Goal: Task Accomplishment & Management: Use online tool/utility

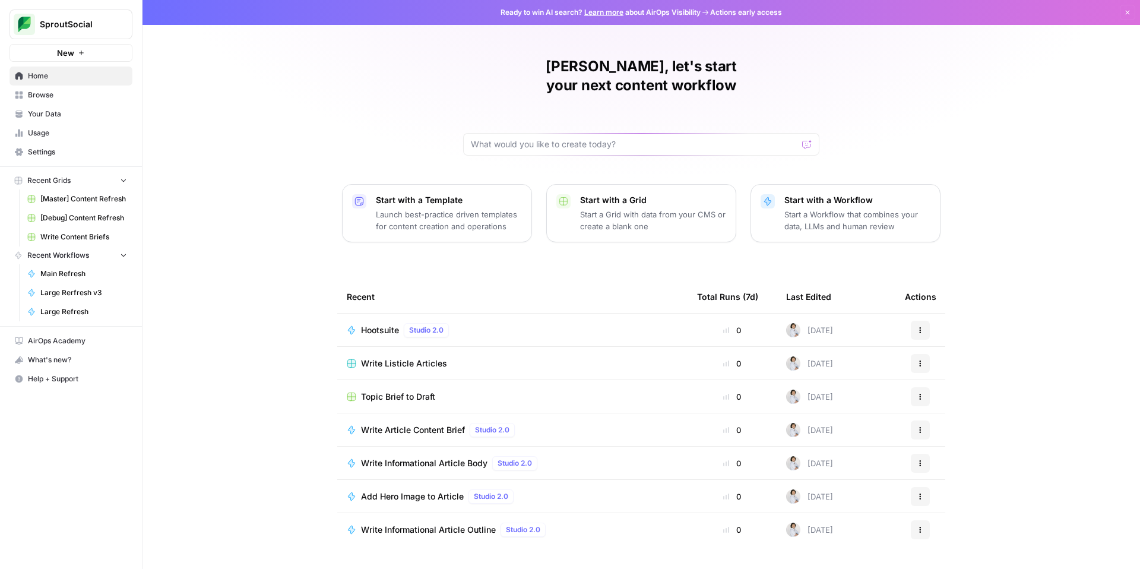
click at [59, 91] on span "Browse" at bounding box center [77, 95] width 99 height 11
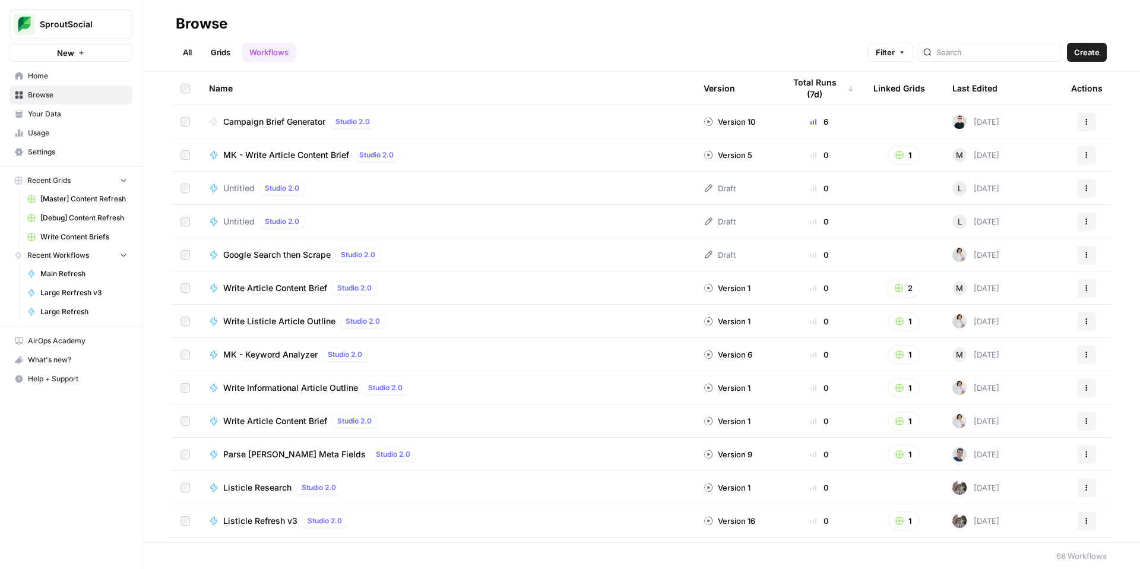
click at [77, 272] on span "Main Refresh" at bounding box center [83, 273] width 87 height 11
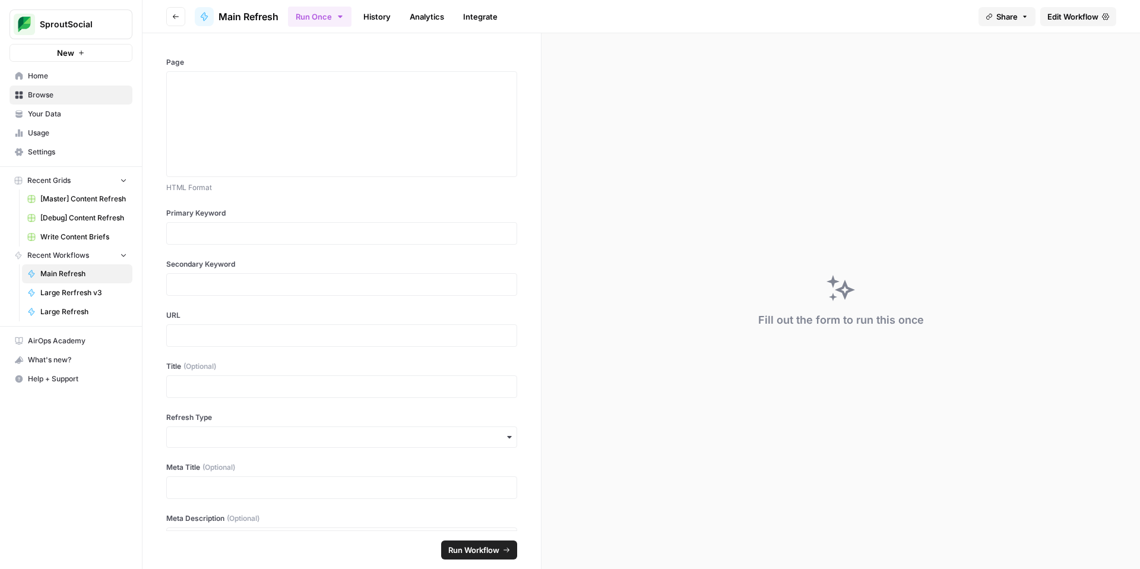
click at [44, 114] on span "Your Data" at bounding box center [77, 114] width 99 height 11
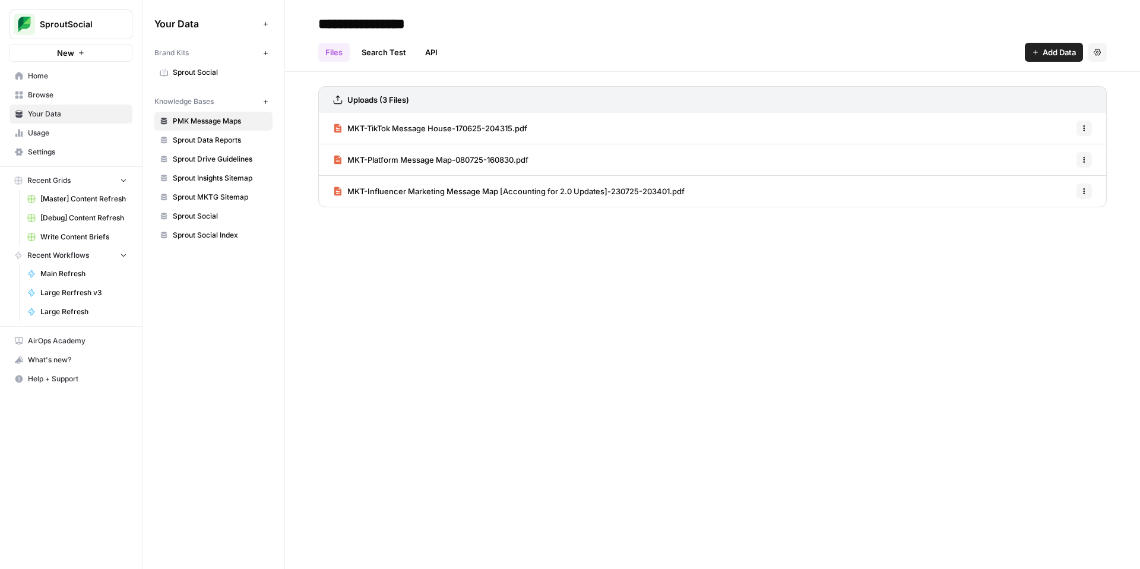
click at [43, 72] on span "Home" at bounding box center [77, 76] width 99 height 11
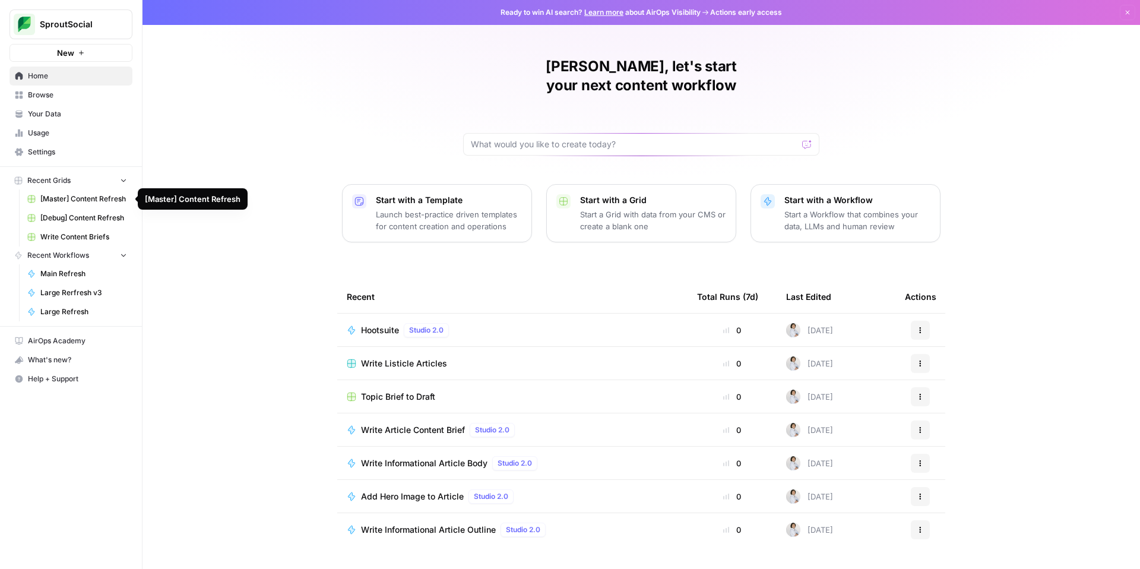
click at [90, 202] on span "[Master] Content Refresh" at bounding box center [83, 199] width 87 height 11
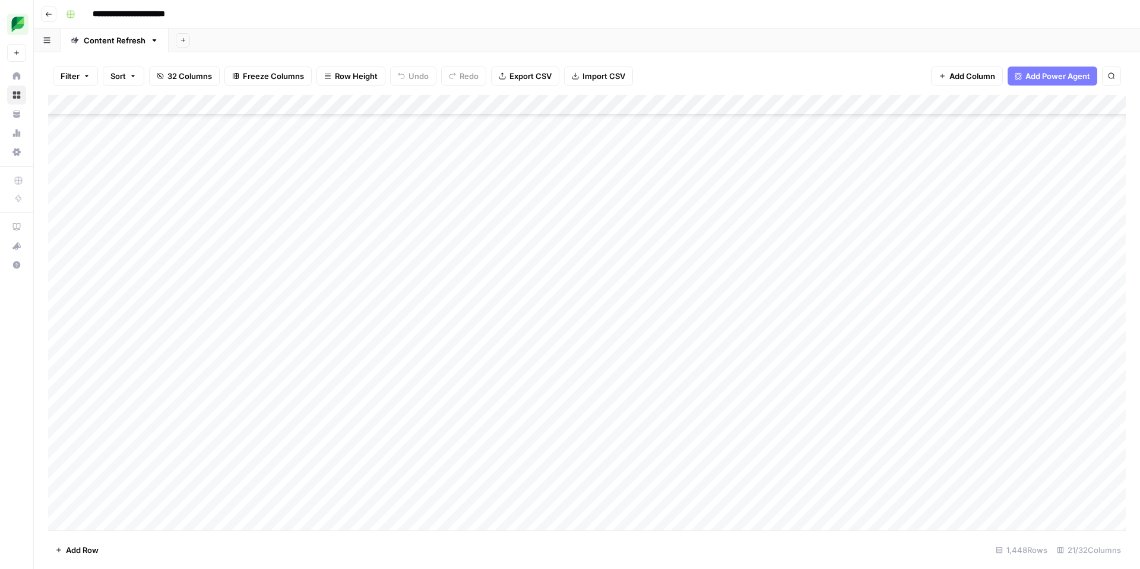
scroll to position [5734, 0]
click at [1079, 427] on div "Add Column" at bounding box center [586, 312] width 1077 height 435
click at [819, 423] on div "Add Column" at bounding box center [586, 312] width 1077 height 435
click at [861, 426] on div at bounding box center [858, 425] width 109 height 22
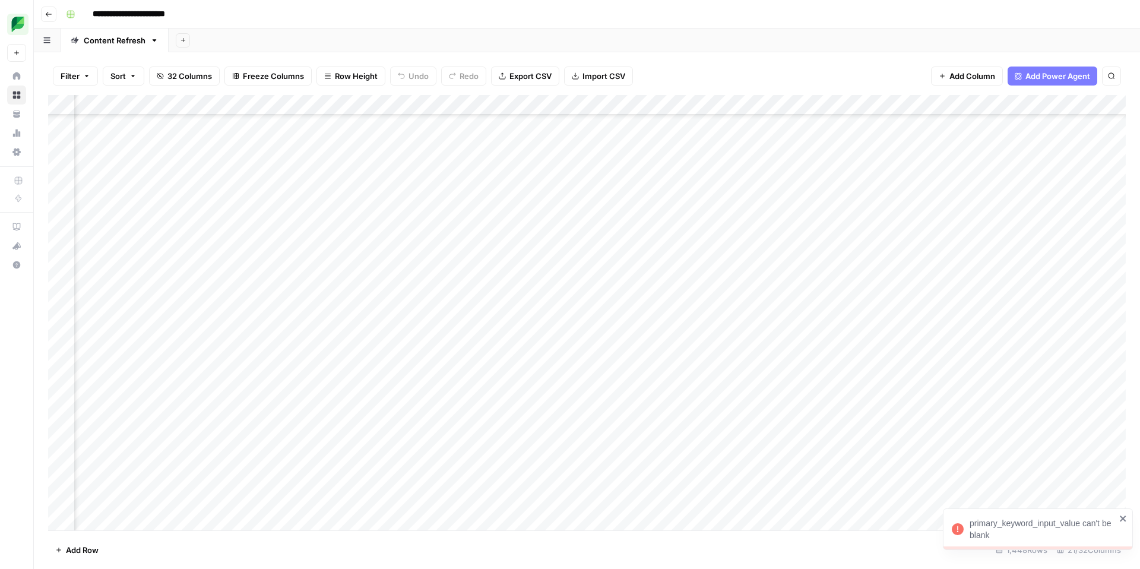
click at [858, 424] on div at bounding box center [858, 425] width 109 height 22
click at [620, 423] on div "Add Column" at bounding box center [586, 312] width 1077 height 435
type textarea "**********"
click at [961, 427] on div "Add Column" at bounding box center [586, 312] width 1077 height 435
click at [861, 423] on div "Add Column" at bounding box center [586, 312] width 1077 height 435
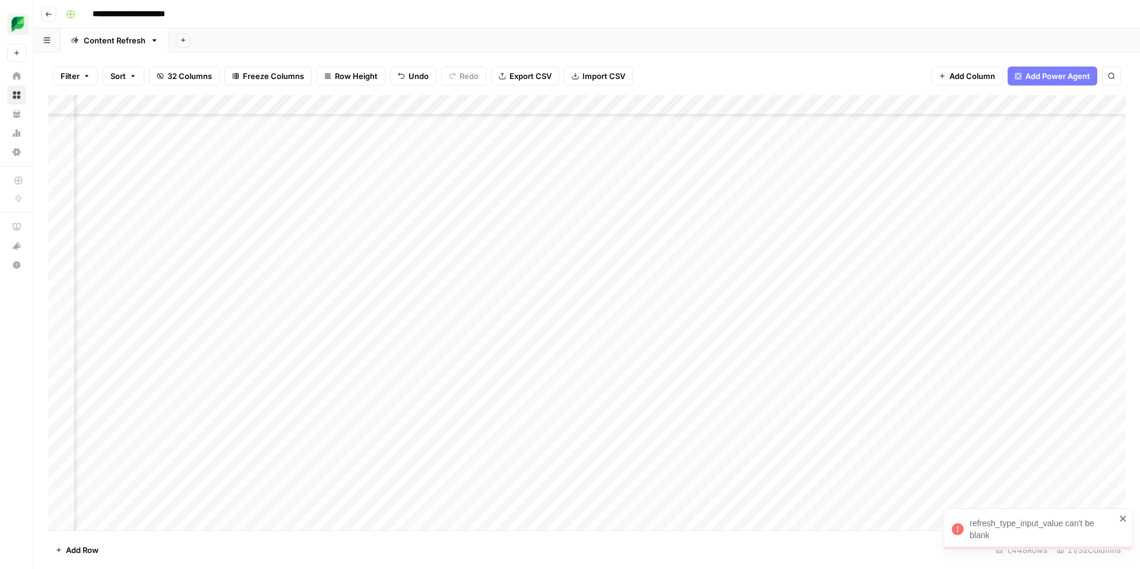
click at [744, 419] on div "Add Column" at bounding box center [586, 312] width 1077 height 435
click at [750, 423] on div "Add Column" at bounding box center [586, 312] width 1077 height 435
click at [727, 491] on button "Large" at bounding box center [731, 492] width 30 height 14
click at [854, 420] on div "Add Column" at bounding box center [586, 312] width 1077 height 435
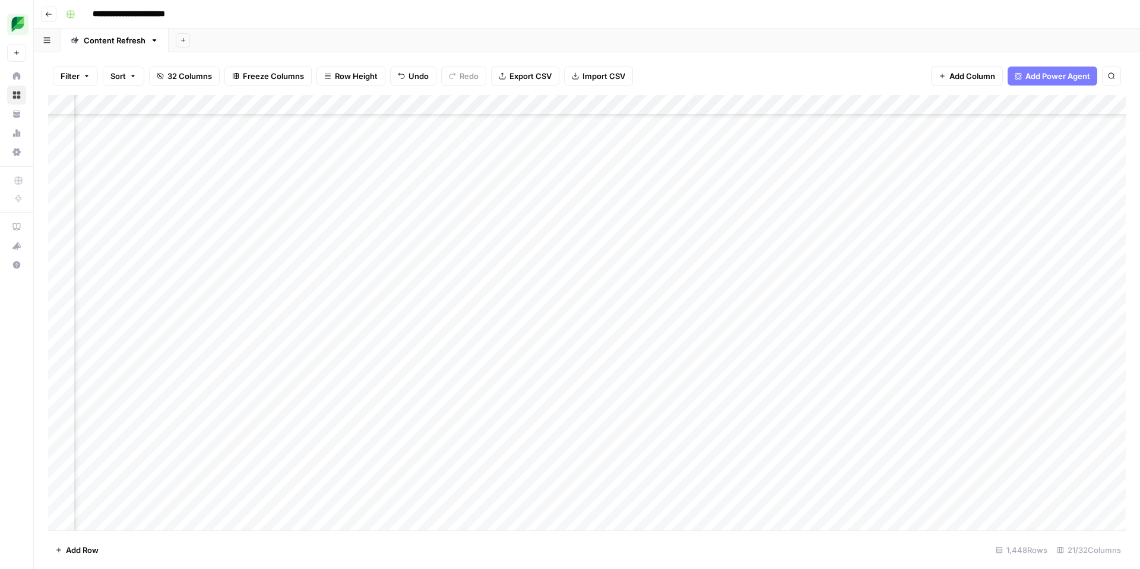
click at [898, 422] on div "Add Column" at bounding box center [586, 312] width 1077 height 435
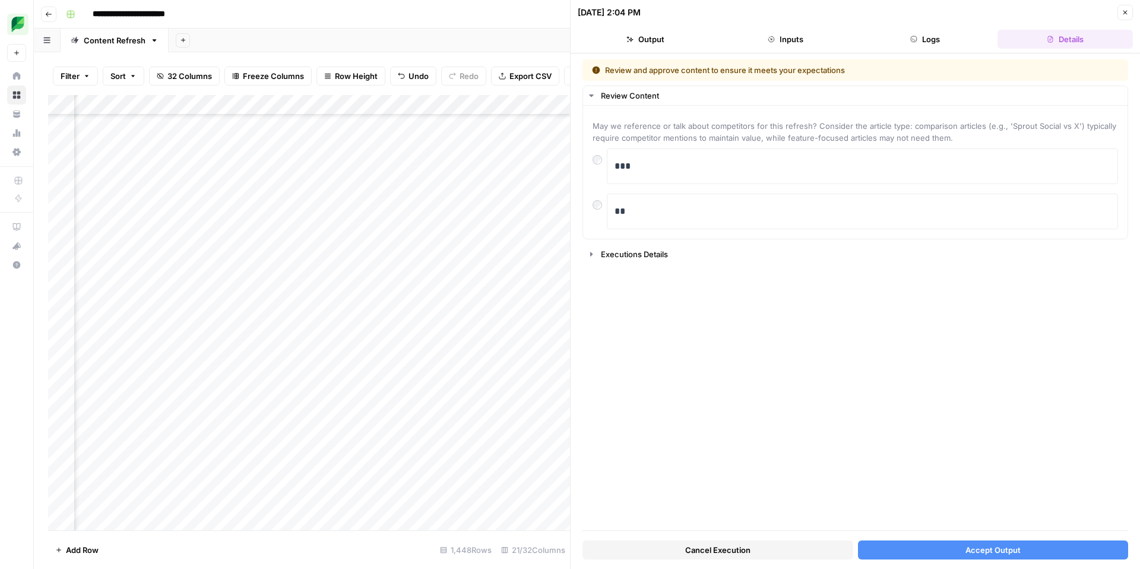
click at [1064, 551] on button "Accept Output" at bounding box center [993, 549] width 271 height 19
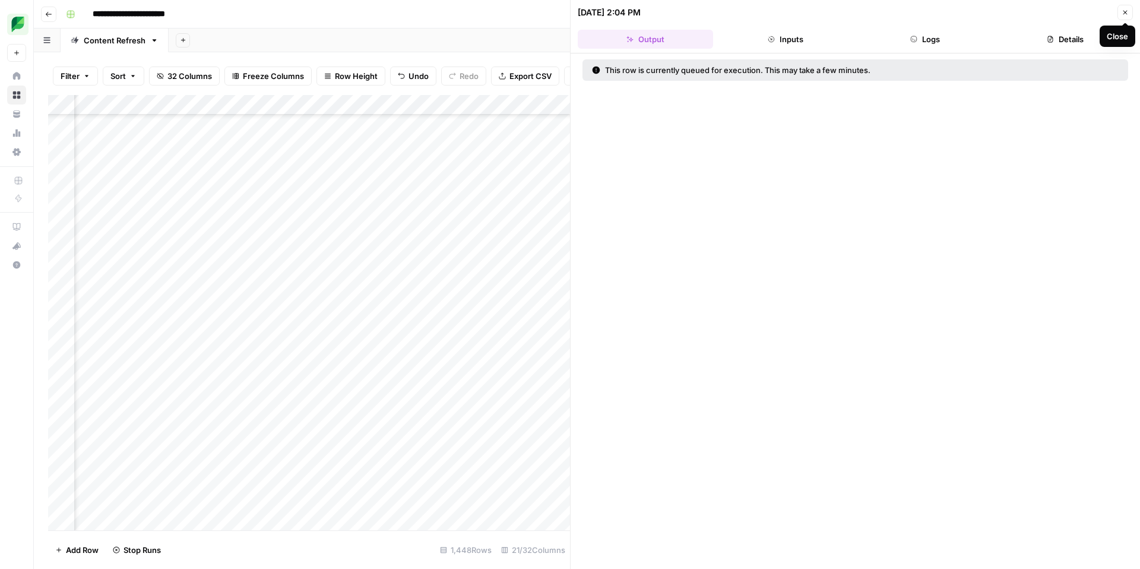
click at [1121, 14] on icon "button" at bounding box center [1124, 12] width 7 height 7
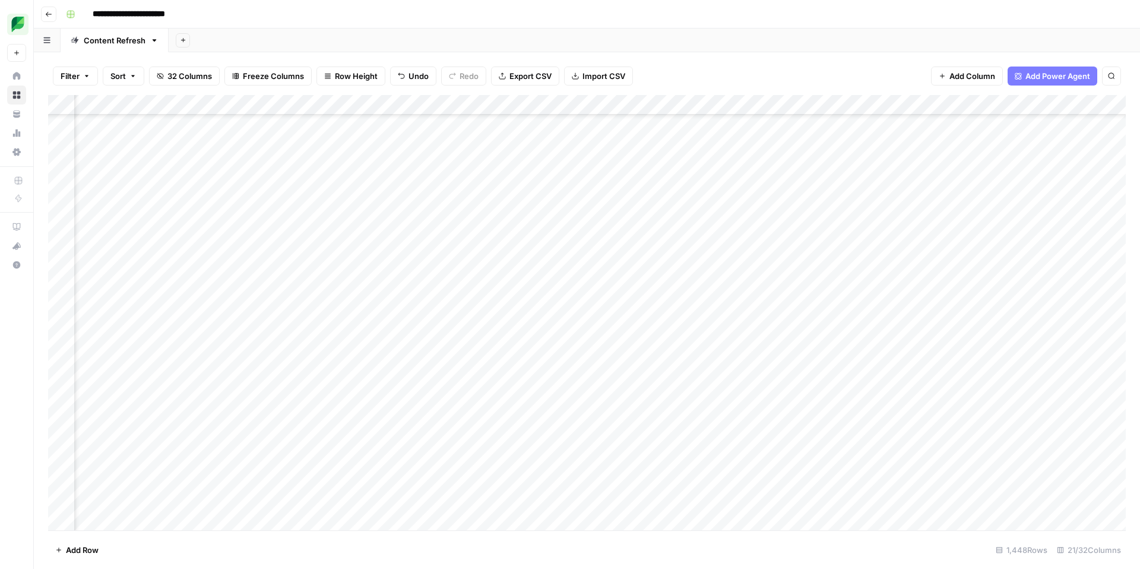
scroll to position [5764, 694]
